Goal: Download file/media

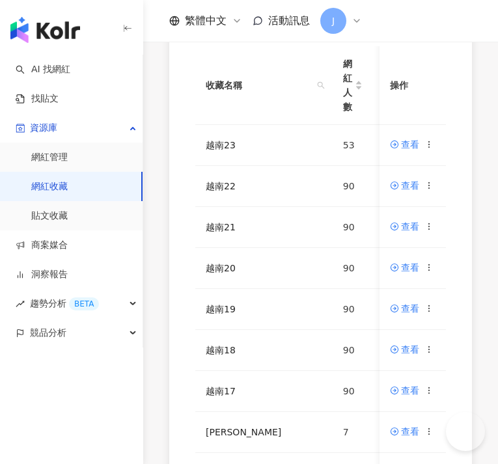
click at [125, 423] on div "AI 找網紅 找貼文 資源庫 網紅管理 網紅收藏 貼文收藏 商案媒合 洞察報告 趨勢分析 BETA 競品分析" at bounding box center [71, 260] width 143 height 410
click at [434, 268] on icon at bounding box center [429, 267] width 9 height 9
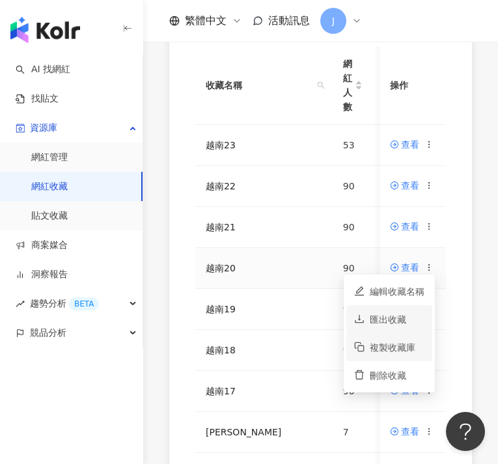
click at [406, 323] on div "匯出收藏" at bounding box center [397, 320] width 55 height 14
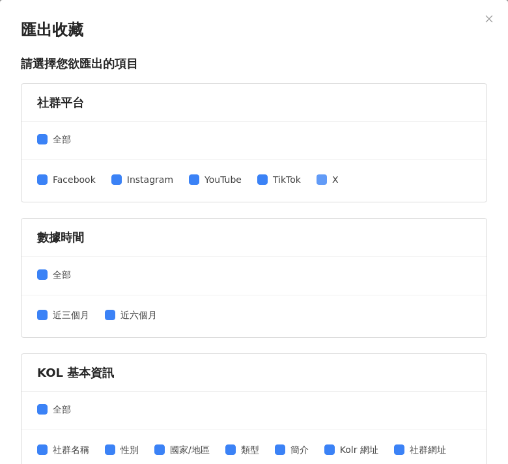
click at [317, 184] on span at bounding box center [322, 180] width 10 height 10
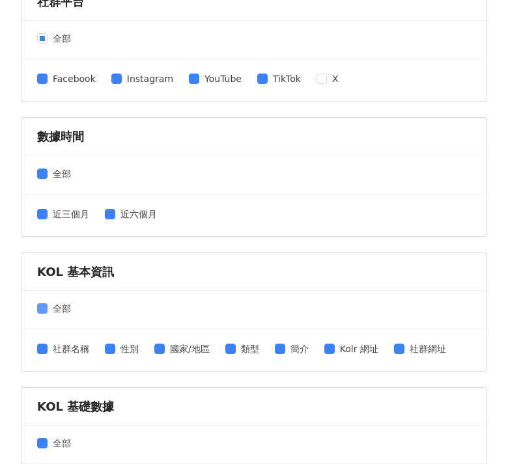
click at [48, 308] on span "全部" at bounding box center [62, 309] width 29 height 14
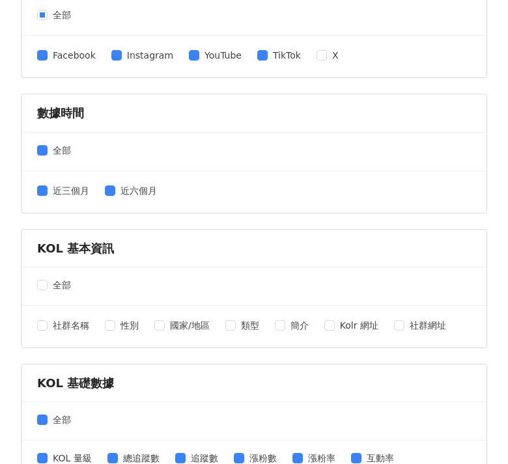
scroll to position [148, 0]
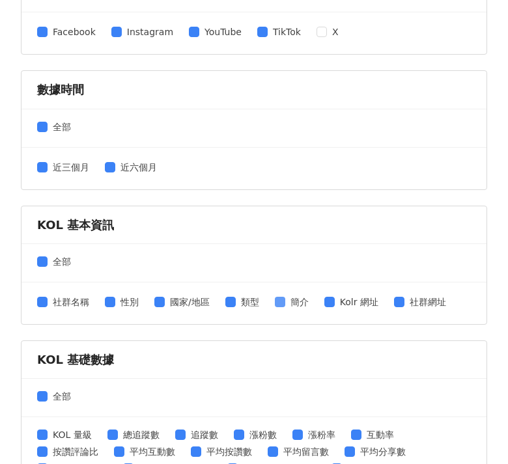
click at [291, 305] on span "簡介" at bounding box center [299, 302] width 29 height 14
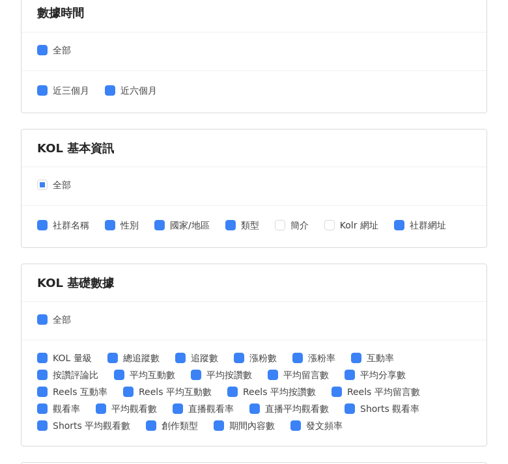
scroll to position [269, 0]
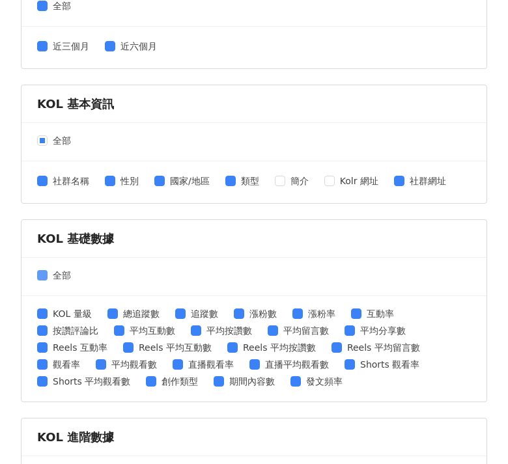
click at [49, 272] on span "全部" at bounding box center [62, 275] width 29 height 14
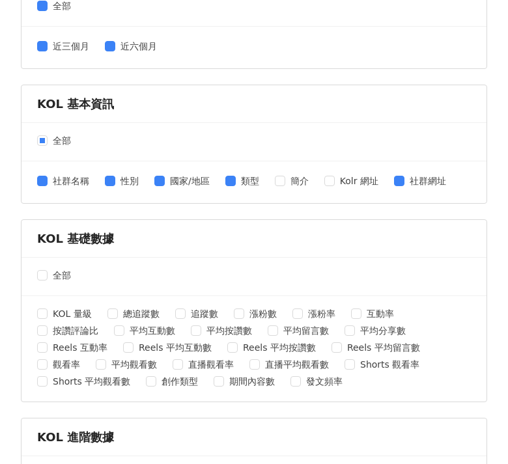
scroll to position [342, 0]
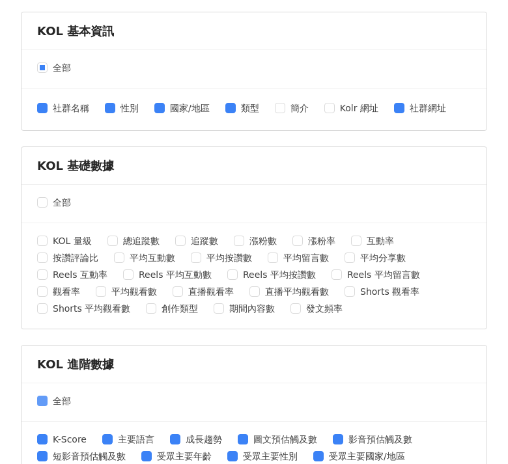
click at [48, 399] on span "全部" at bounding box center [62, 401] width 29 height 14
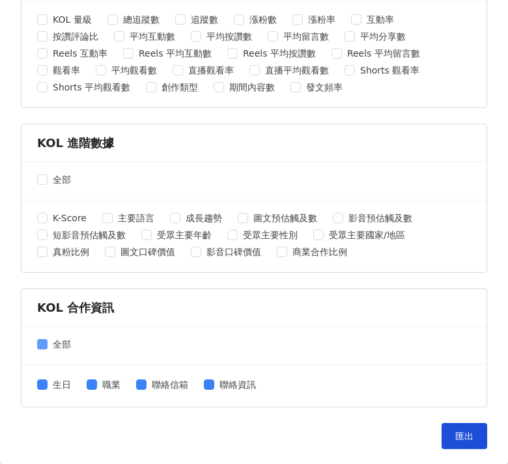
click at [48, 343] on span "全部" at bounding box center [62, 344] width 29 height 14
click at [453, 446] on button "匯出" at bounding box center [465, 436] width 46 height 26
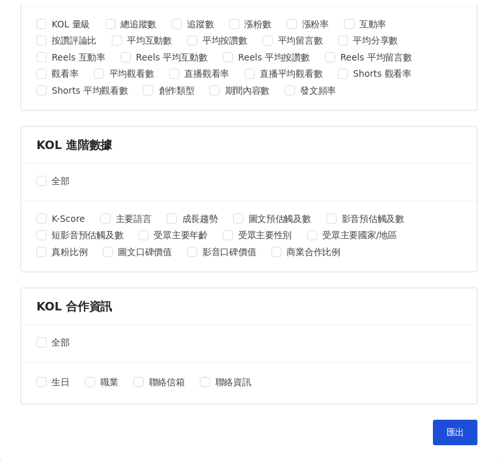
scroll to position [0, 0]
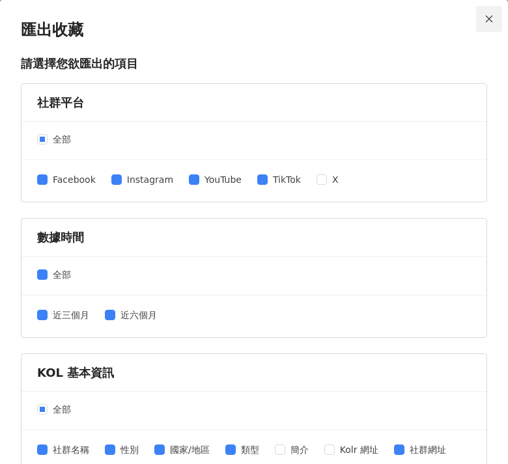
click at [476, 21] on span "Close" at bounding box center [489, 18] width 26 height 9
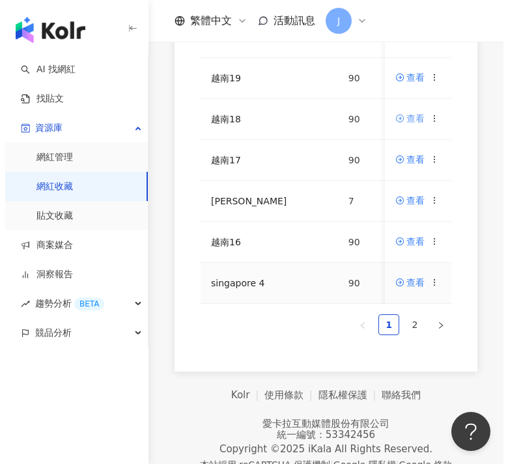
scroll to position [85, 0]
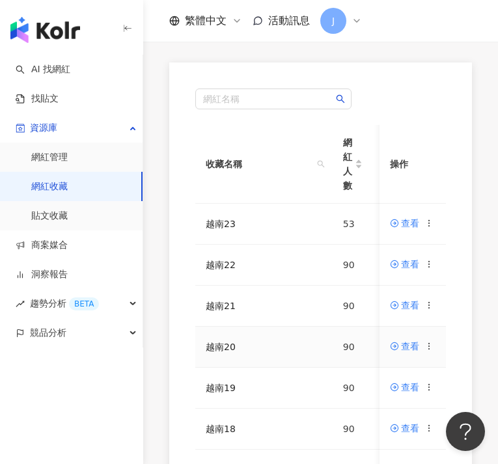
click at [429, 347] on icon at bounding box center [429, 346] width 9 height 9
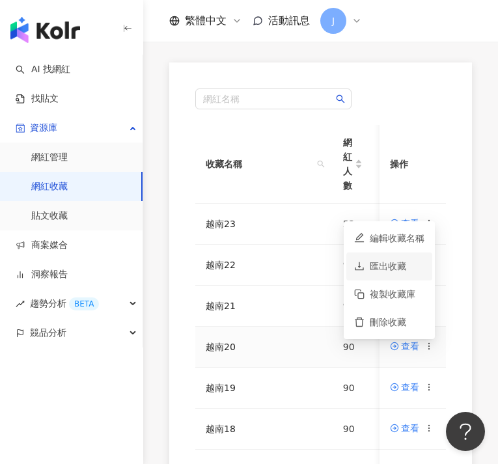
click at [415, 269] on div "匯出收藏" at bounding box center [397, 266] width 55 height 14
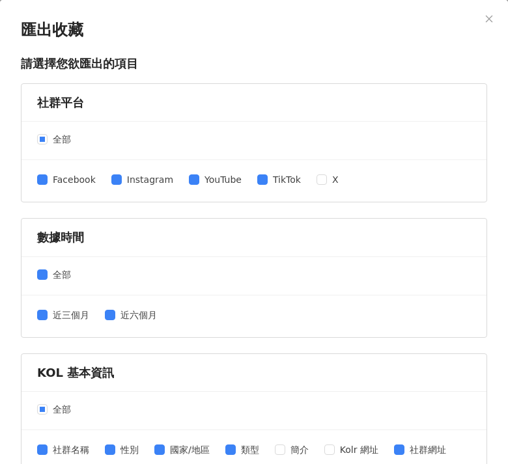
scroll to position [148, 0]
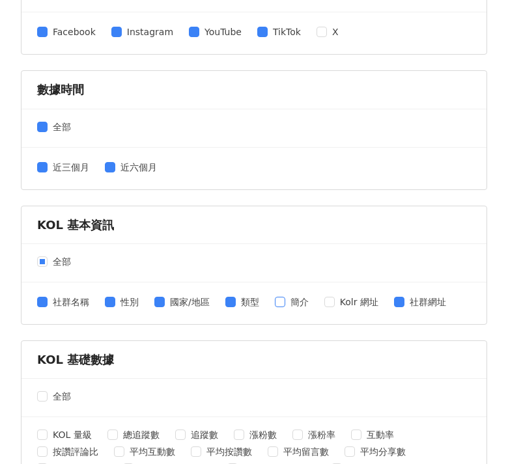
click at [291, 304] on span "簡介" at bounding box center [299, 302] width 29 height 14
click at [345, 302] on span "Kolr 網址" at bounding box center [359, 302] width 49 height 14
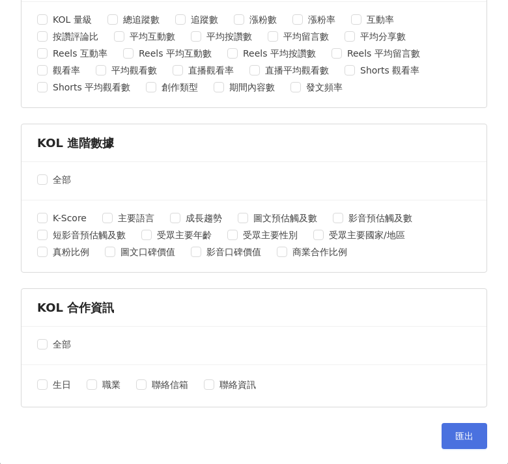
click at [455, 436] on span "匯出" at bounding box center [464, 436] width 18 height 10
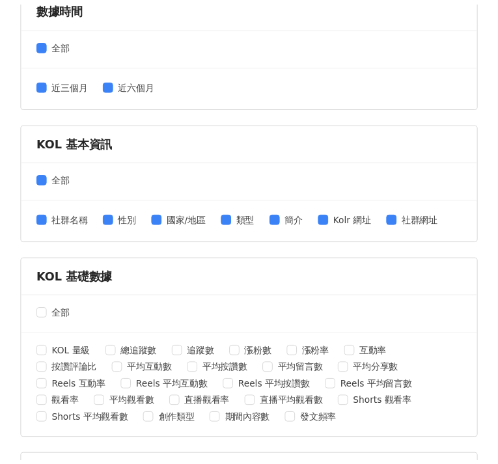
scroll to position [0, 0]
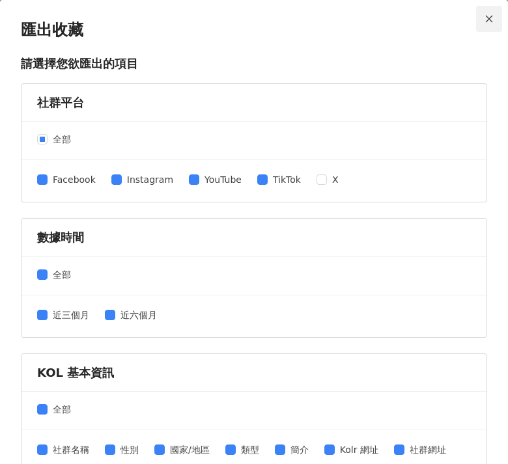
click at [485, 19] on icon "close" at bounding box center [489, 18] width 9 height 9
